Goal: Task Accomplishment & Management: Manage account settings

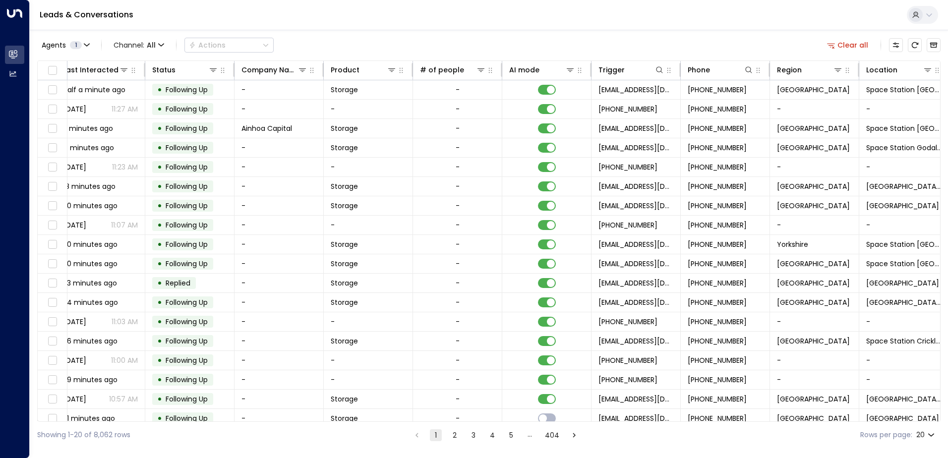
scroll to position [0, 202]
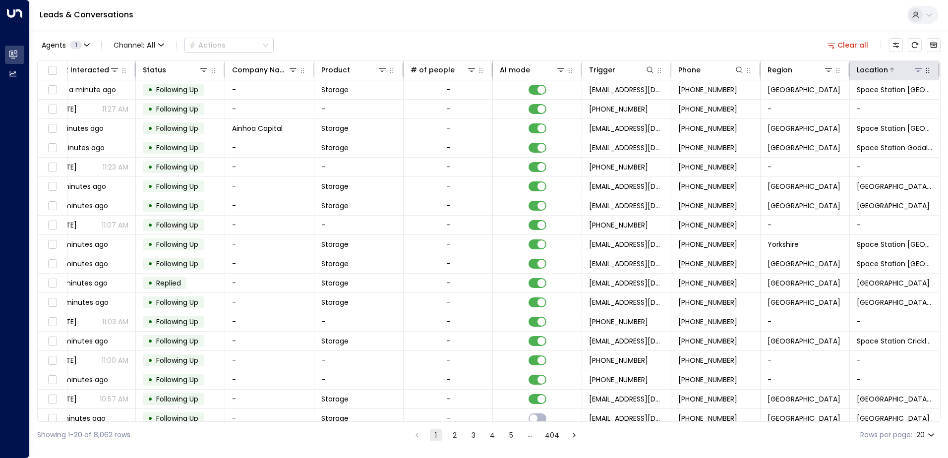
click at [918, 71] on icon at bounding box center [918, 70] width 8 height 8
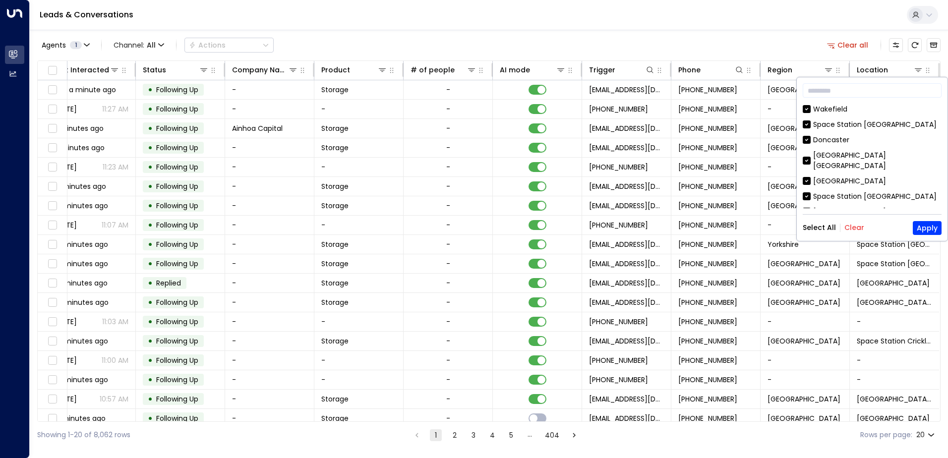
click at [857, 229] on button "Clear" at bounding box center [854, 228] width 20 height 8
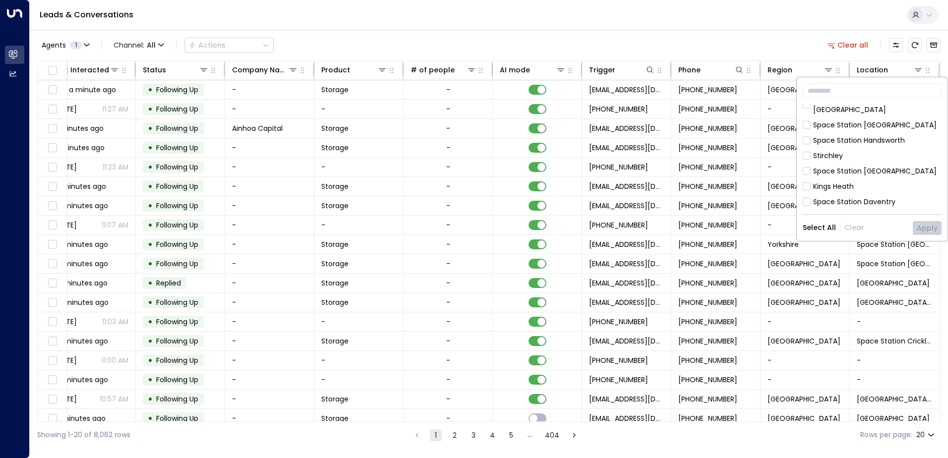
scroll to position [321, 0]
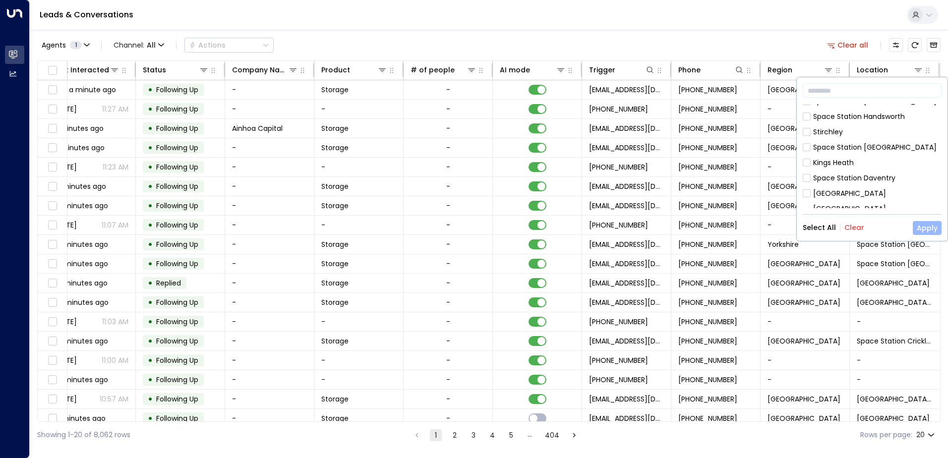
click at [915, 228] on button "Apply" at bounding box center [927, 228] width 29 height 14
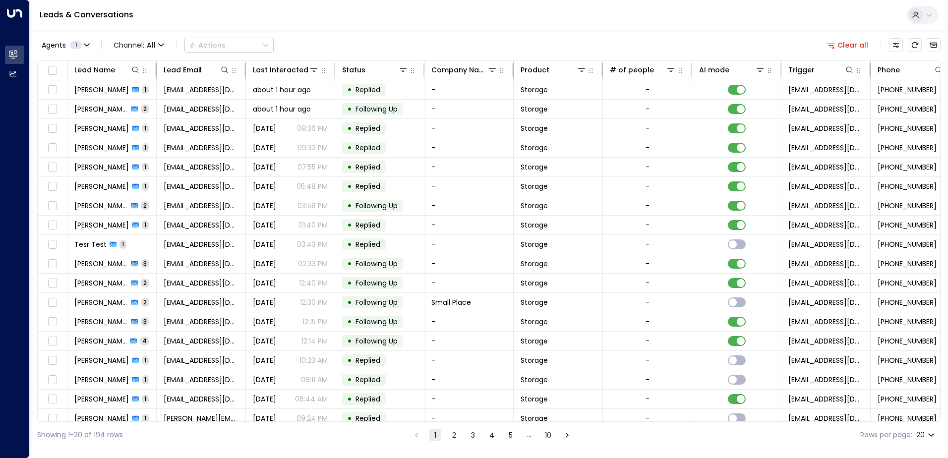
click at [564, 437] on icon "Go to next page" at bounding box center [567, 435] width 9 height 9
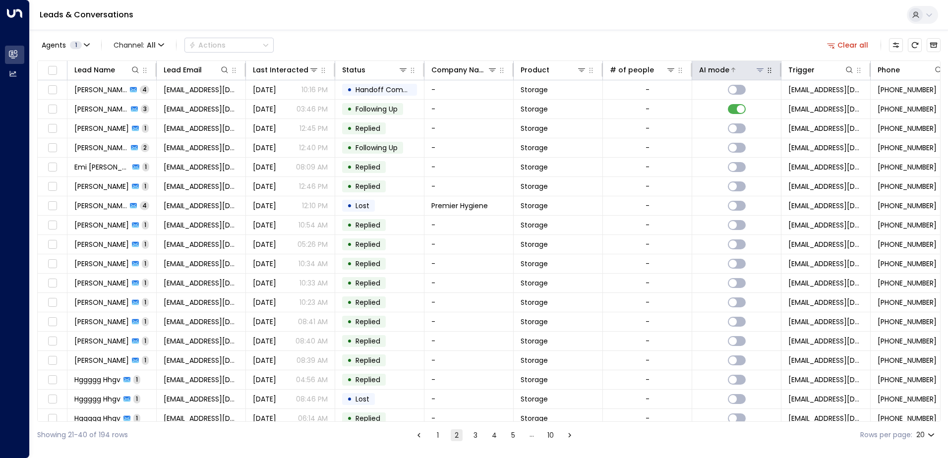
click at [755, 69] on button at bounding box center [760, 70] width 10 height 10
click at [765, 68] on button "button" at bounding box center [770, 70] width 10 height 10
click at [724, 71] on div "AI mode" at bounding box center [714, 70] width 30 height 12
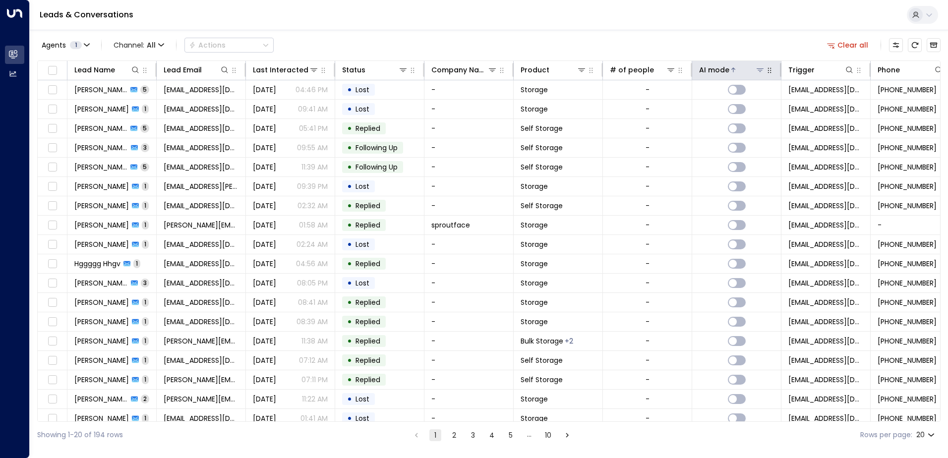
click at [724, 71] on div "AI mode" at bounding box center [714, 70] width 30 height 12
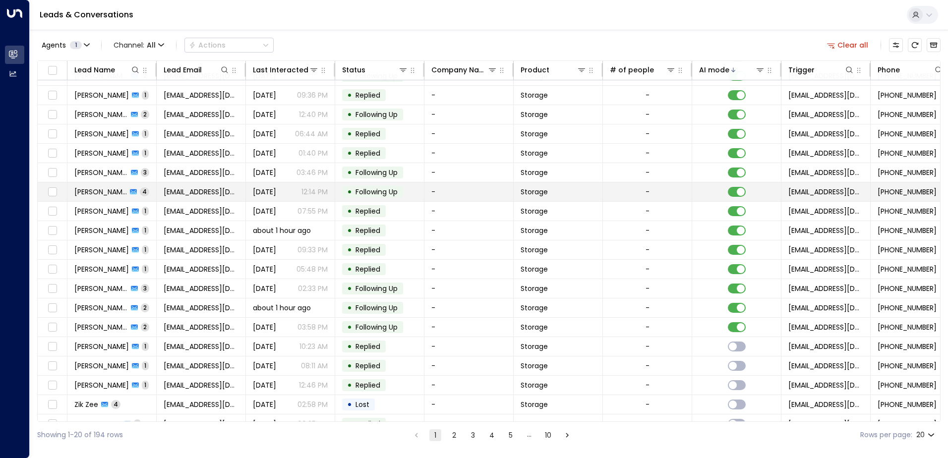
scroll to position [49, 0]
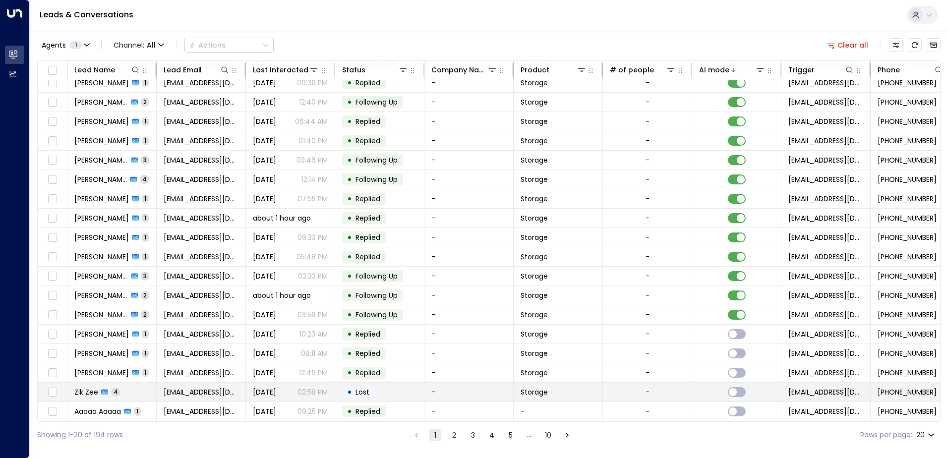
click at [200, 389] on span "[EMAIL_ADDRESS][DOMAIN_NAME]" at bounding box center [201, 392] width 75 height 10
